Goal: Information Seeking & Learning: Learn about a topic

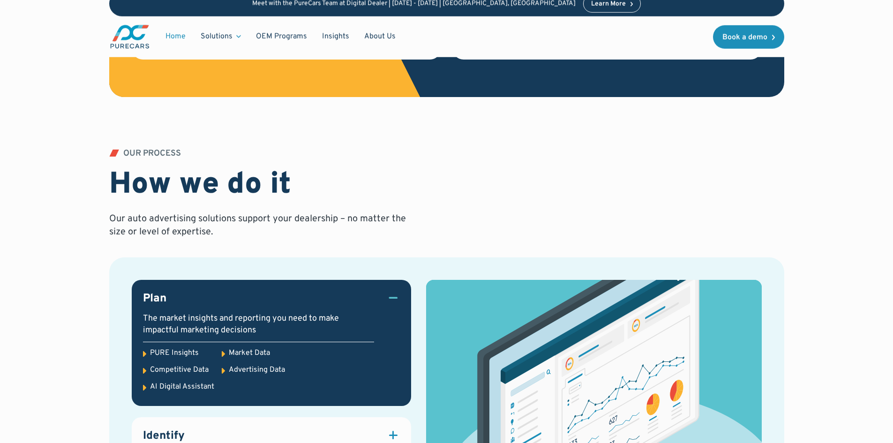
scroll to position [890, 0]
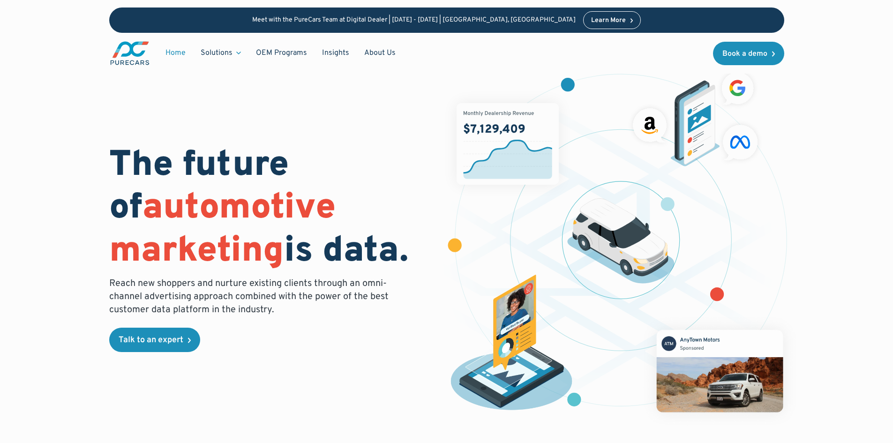
click at [175, 52] on link "Home" at bounding box center [175, 53] width 35 height 18
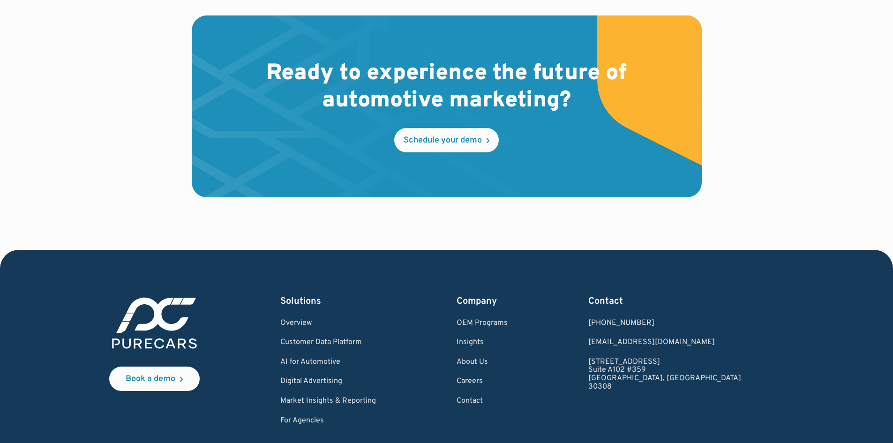
scroll to position [2833, 0]
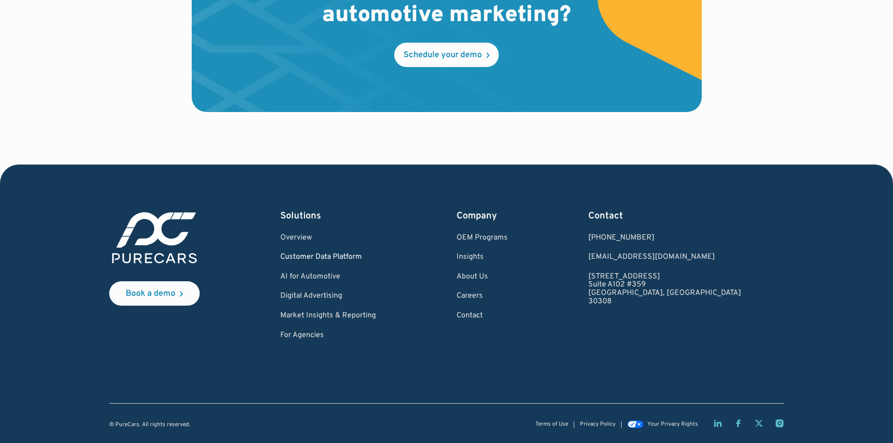
click at [340, 254] on link "Customer Data Platform" at bounding box center [328, 257] width 96 height 8
